Goal: Task Accomplishment & Management: Manage account settings

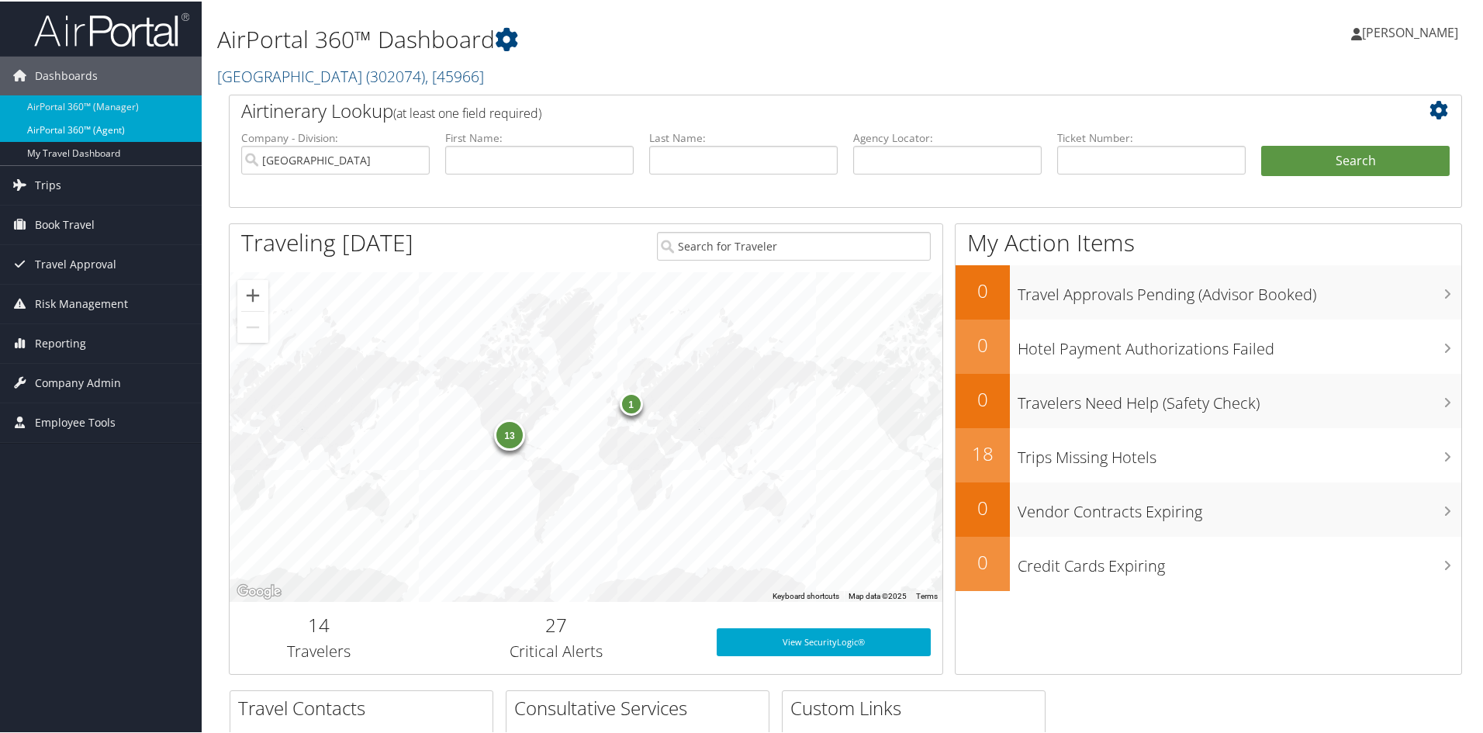
click at [102, 123] on link "AirPortal 360™ (Agent)" at bounding box center [101, 128] width 202 height 23
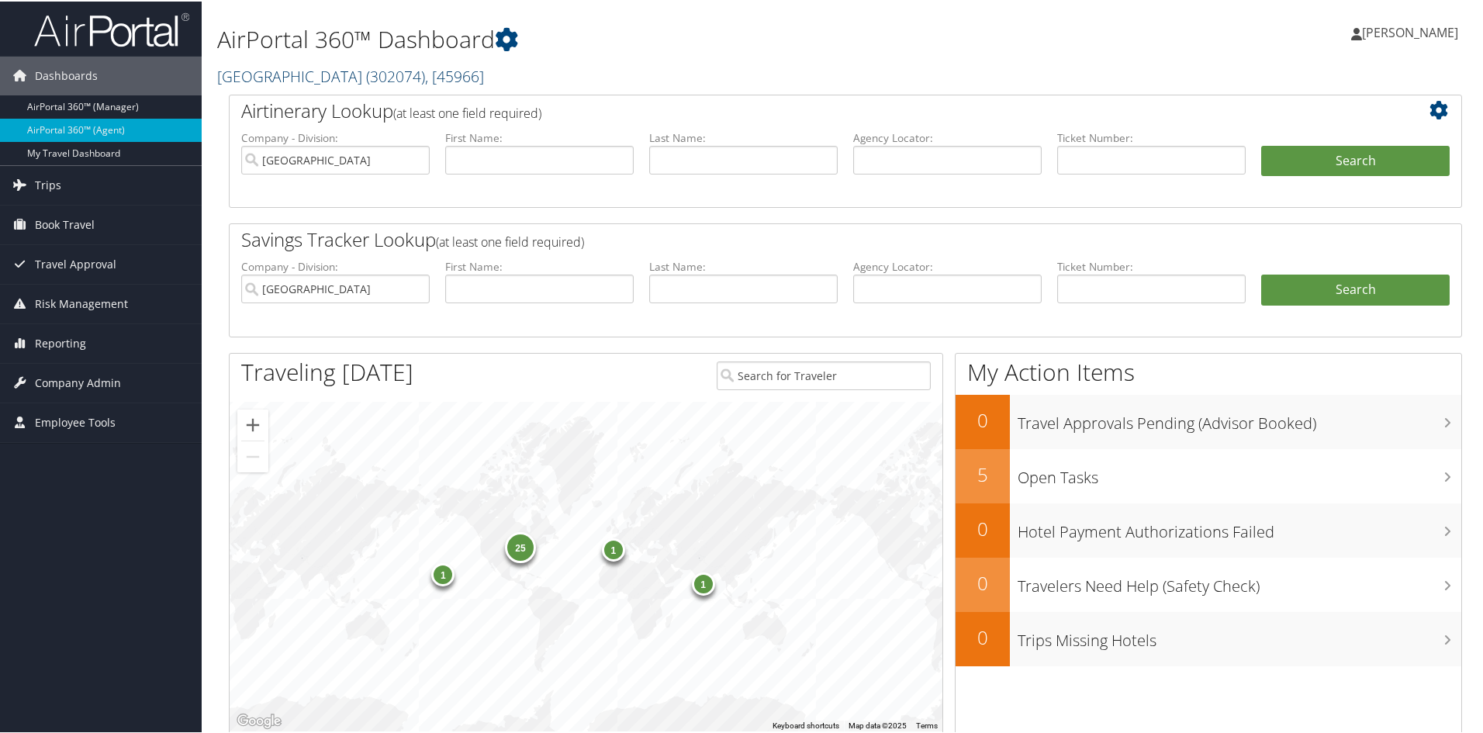
click at [484, 71] on span ", [ 45966 ]" at bounding box center [454, 74] width 59 height 21
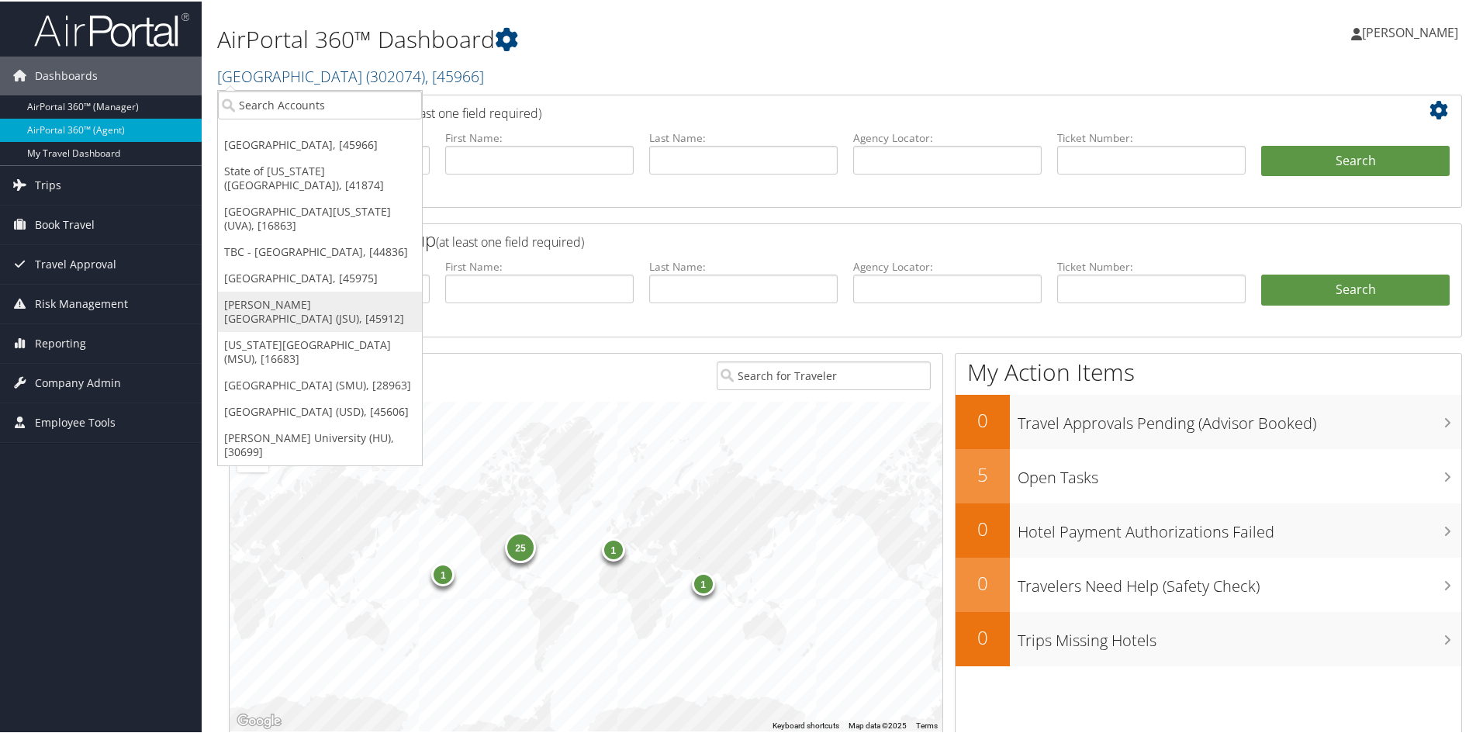
click at [284, 290] on link "[PERSON_NAME][GEOGRAPHIC_DATA] (JSU), [45912]" at bounding box center [320, 310] width 204 height 40
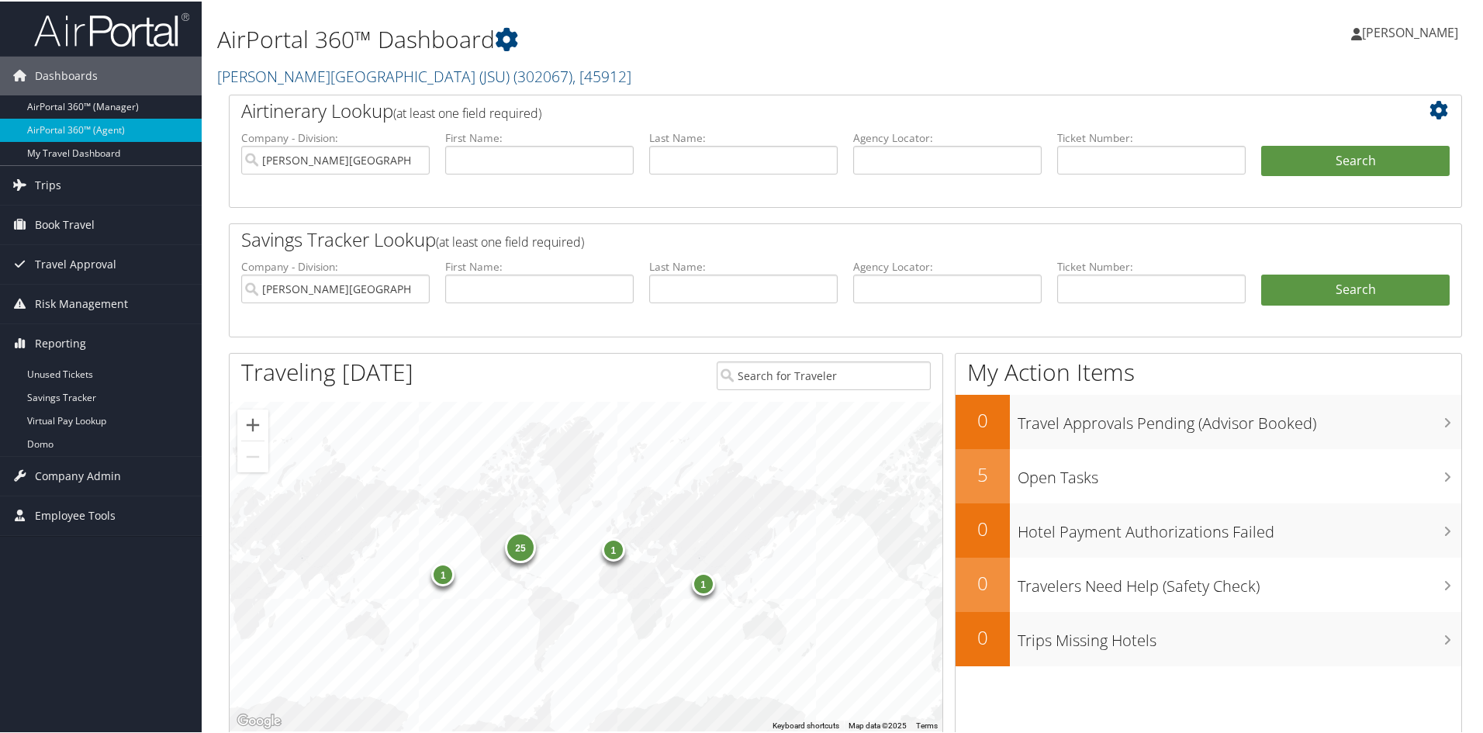
click at [78, 341] on span "Reporting" at bounding box center [60, 342] width 51 height 39
click at [68, 382] on span "Company Admin" at bounding box center [78, 381] width 86 height 39
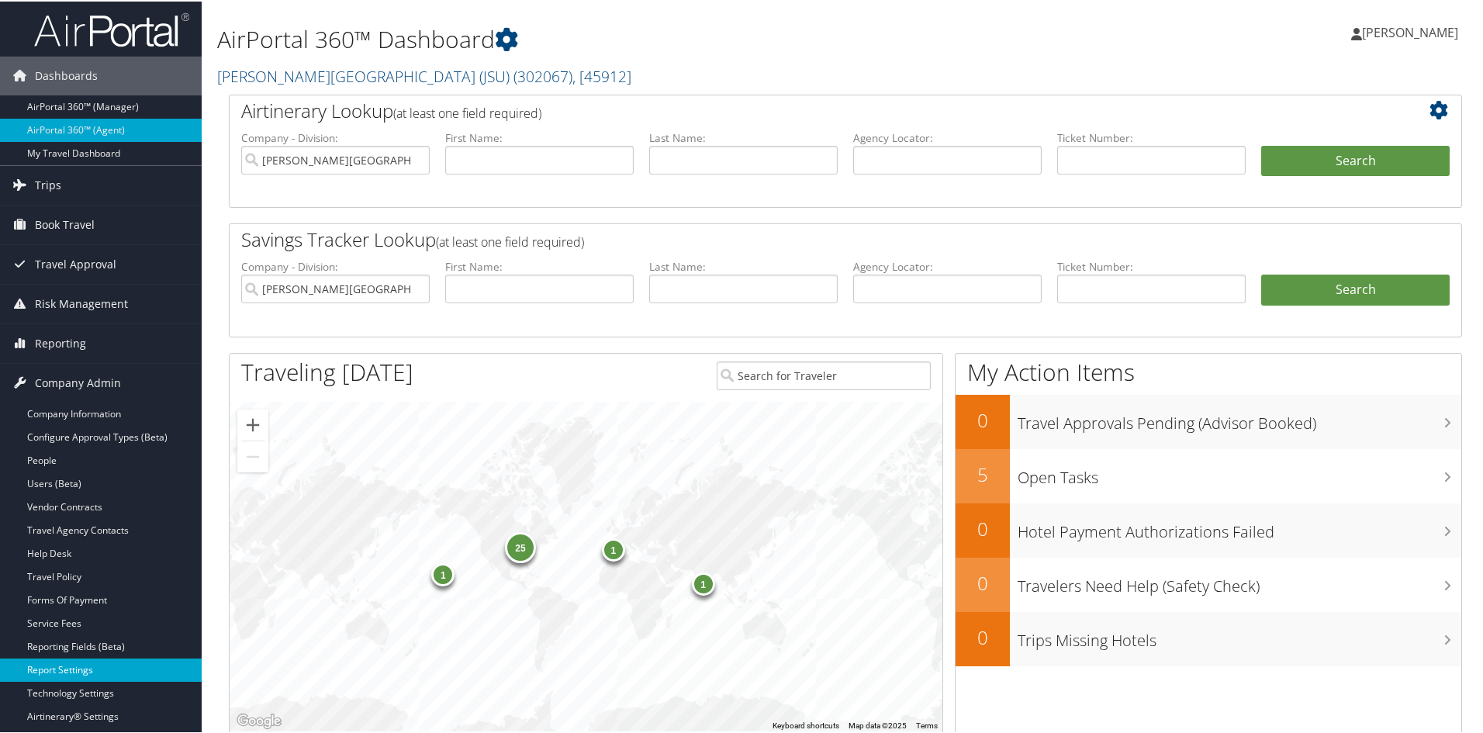
click at [74, 661] on link "Report Settings" at bounding box center [101, 668] width 202 height 23
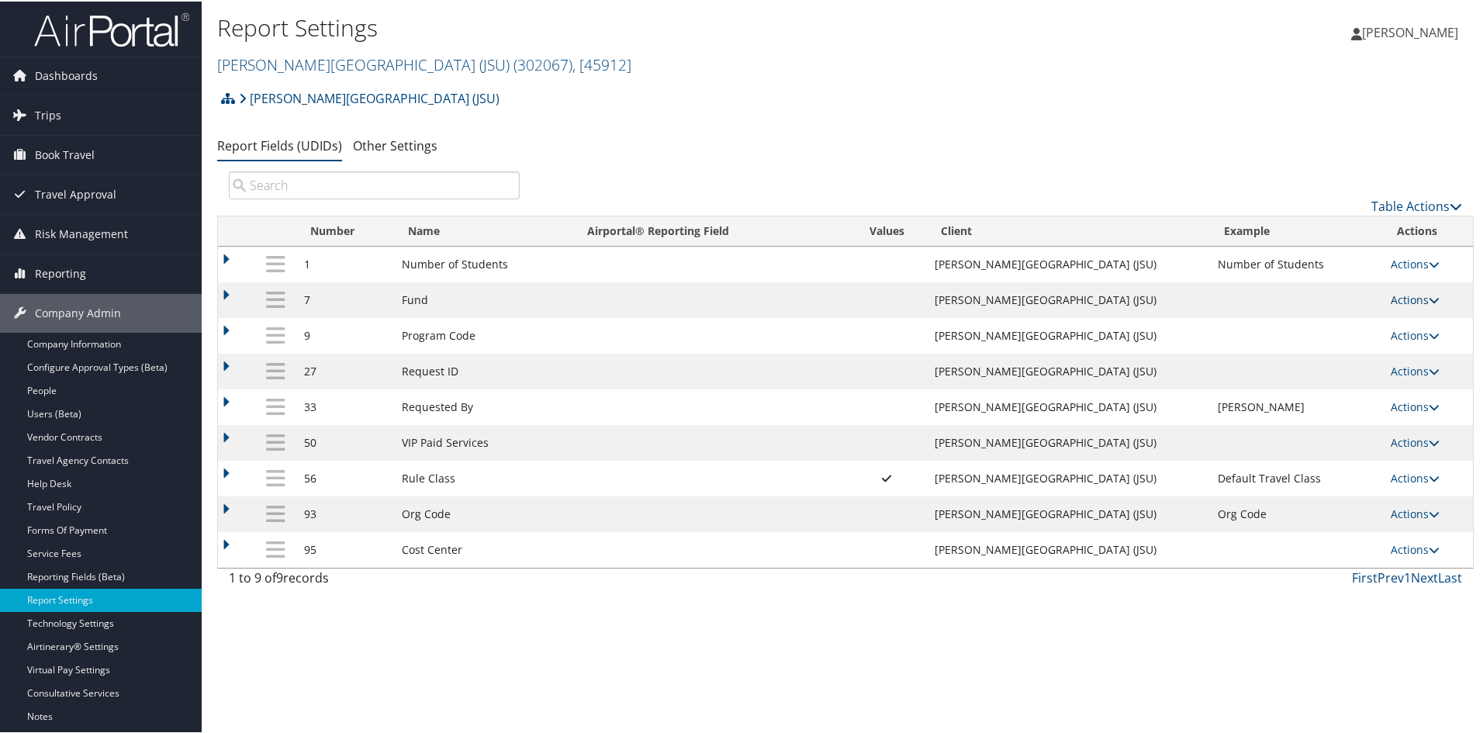
click at [1429, 298] on icon at bounding box center [1434, 298] width 11 height 11
click at [1422, 308] on ul "Update Report Field Values Upload Report Field Values Edit Delete" at bounding box center [1349, 361] width 173 height 107
click at [1429, 512] on icon at bounding box center [1434, 512] width 11 height 11
click at [831, 635] on div "Report Settings Jackson State University (JSU) ( 302067 ) , [ 45912 ] Abilene C…" at bounding box center [846, 366] width 1288 height 733
